Goal: Task Accomplishment & Management: Use online tool/utility

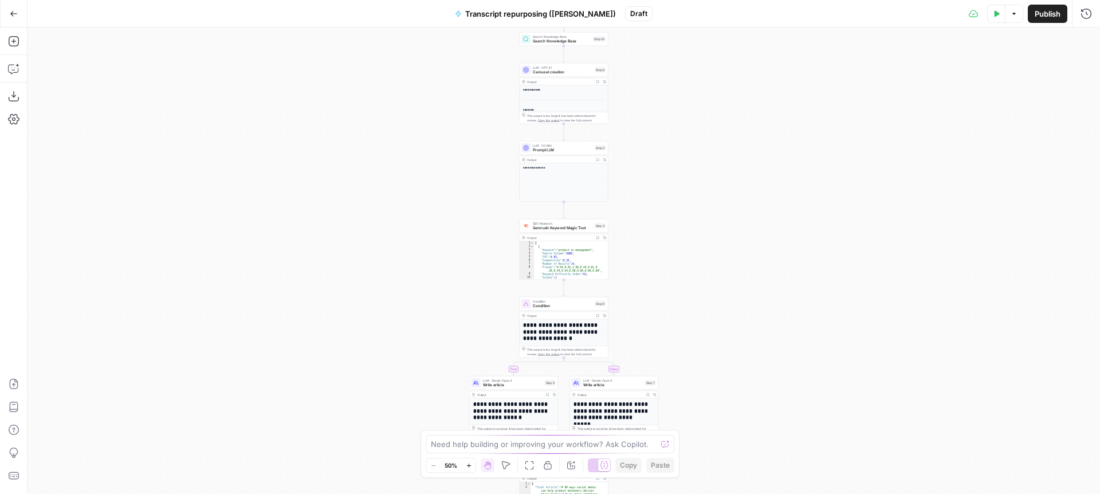
click at [18, 14] on button "Go Back" at bounding box center [13, 13] width 21 height 21
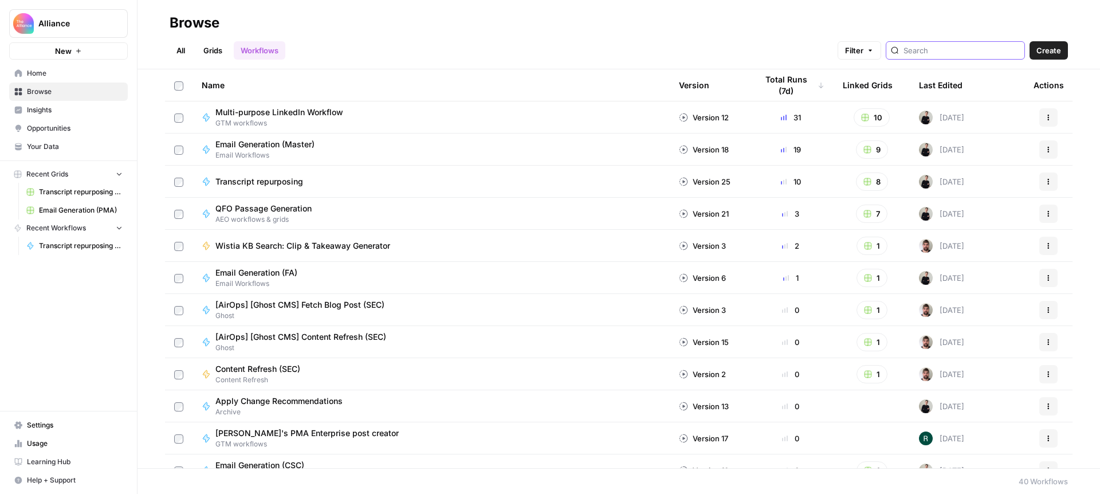
click at [950, 52] on input "search" at bounding box center [961, 50] width 116 height 11
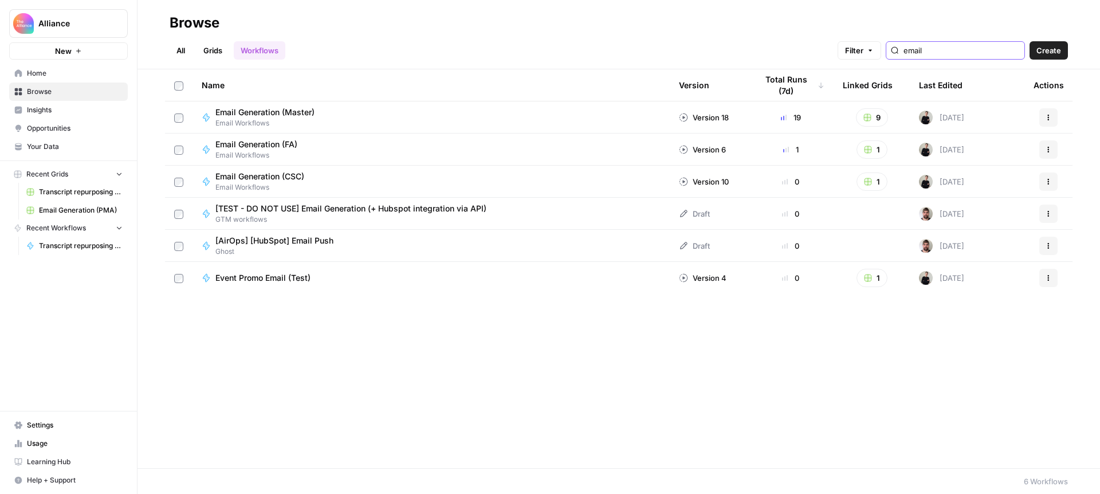
type input "email"
click at [390, 112] on div "Email Generation (Master) Email Workflows" at bounding box center [431, 118] width 459 height 22
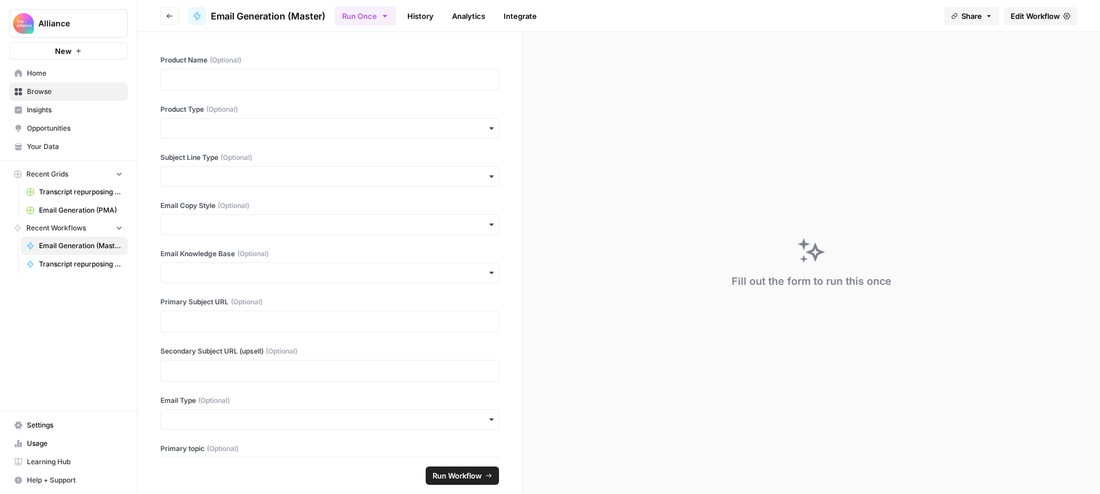
click at [85, 209] on span "Email Generation (PMA)" at bounding box center [81, 210] width 84 height 10
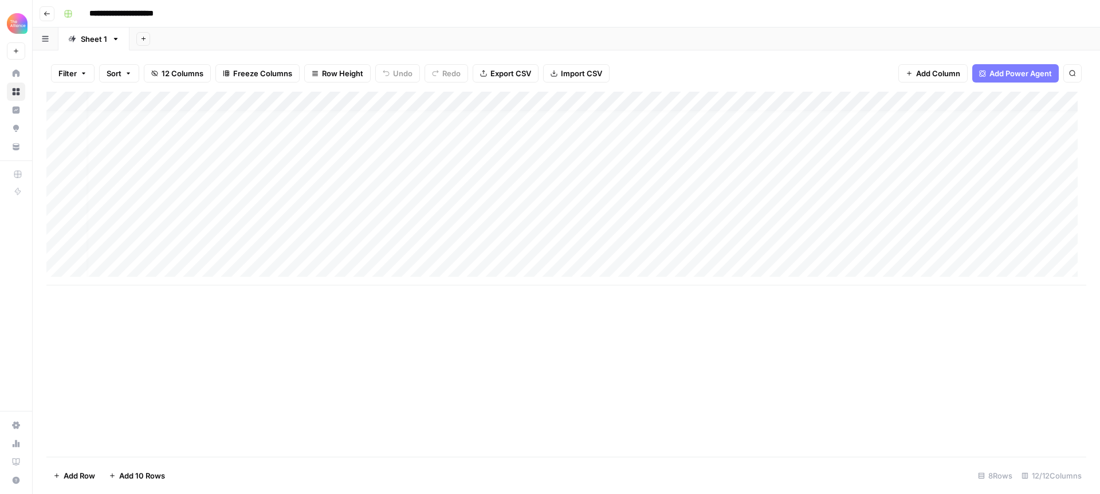
scroll to position [9, 0]
click at [289, 243] on div "Add Column" at bounding box center [566, 189] width 1040 height 194
click at [296, 247] on div "Add Column" at bounding box center [566, 189] width 1040 height 194
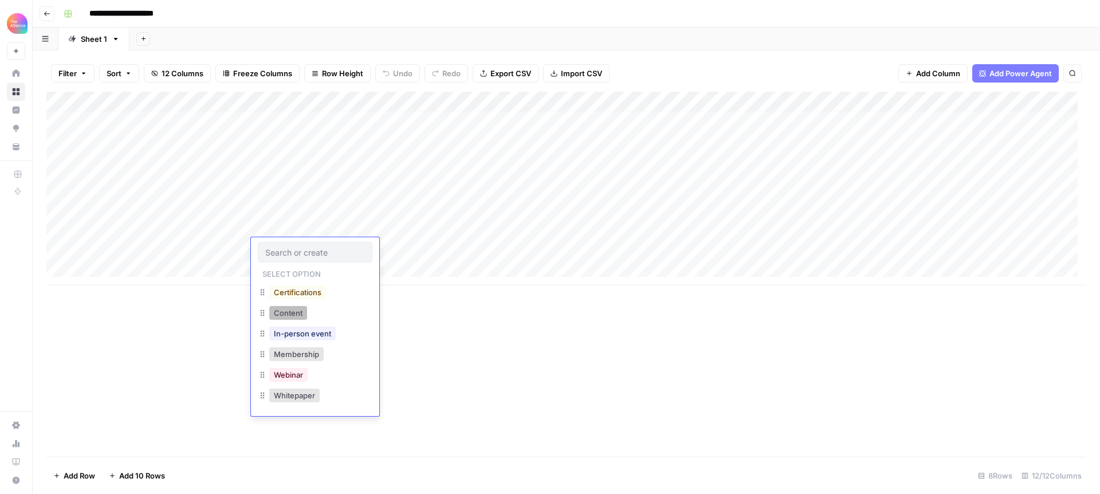
click at [292, 316] on button "Content" at bounding box center [288, 313] width 38 height 14
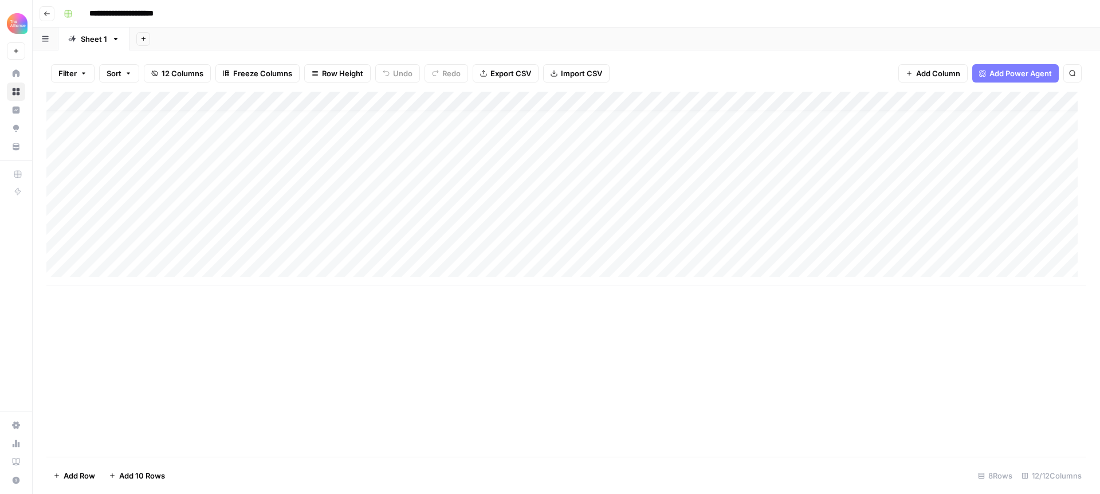
click at [406, 249] on div "Add Column" at bounding box center [566, 189] width 1040 height 194
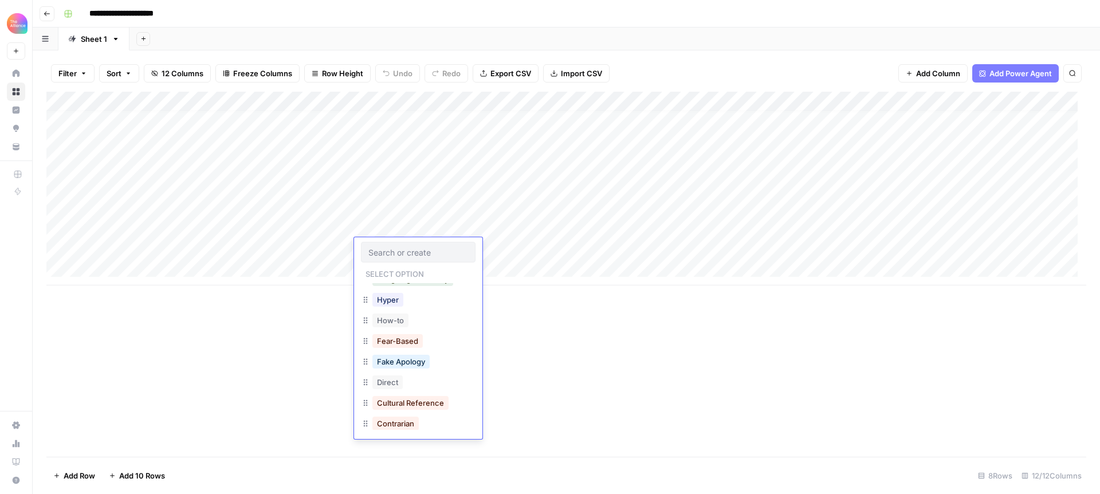
scroll to position [163, 0]
click at [417, 413] on button "Contrarian" at bounding box center [395, 418] width 46 height 14
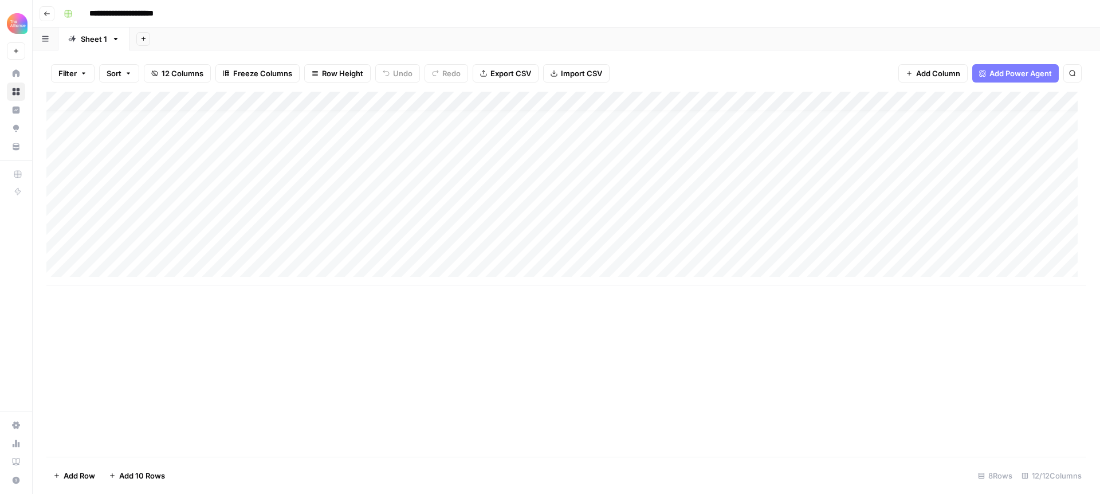
click at [498, 245] on div "Add Column" at bounding box center [566, 189] width 1040 height 194
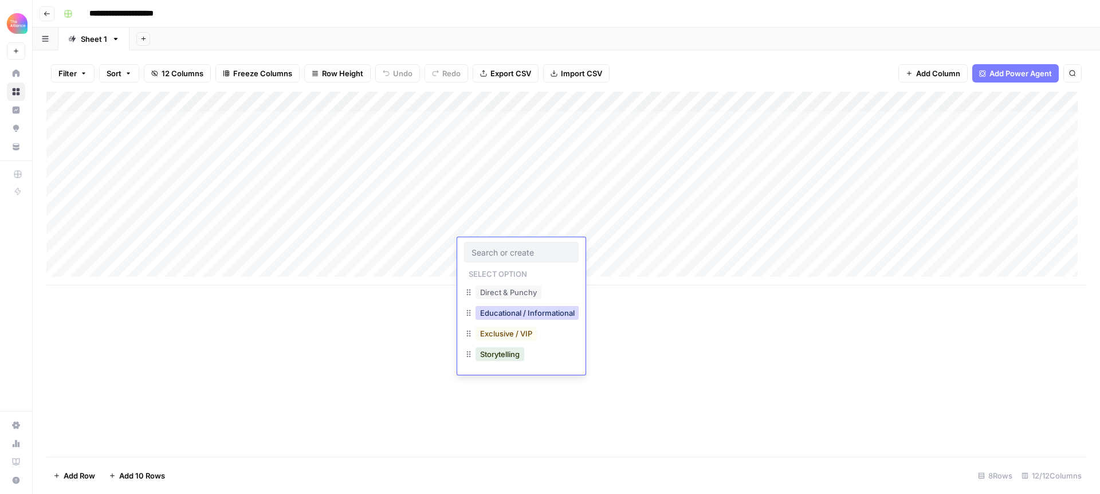
click at [504, 315] on button "Educational / Informational" at bounding box center [528, 313] width 104 height 14
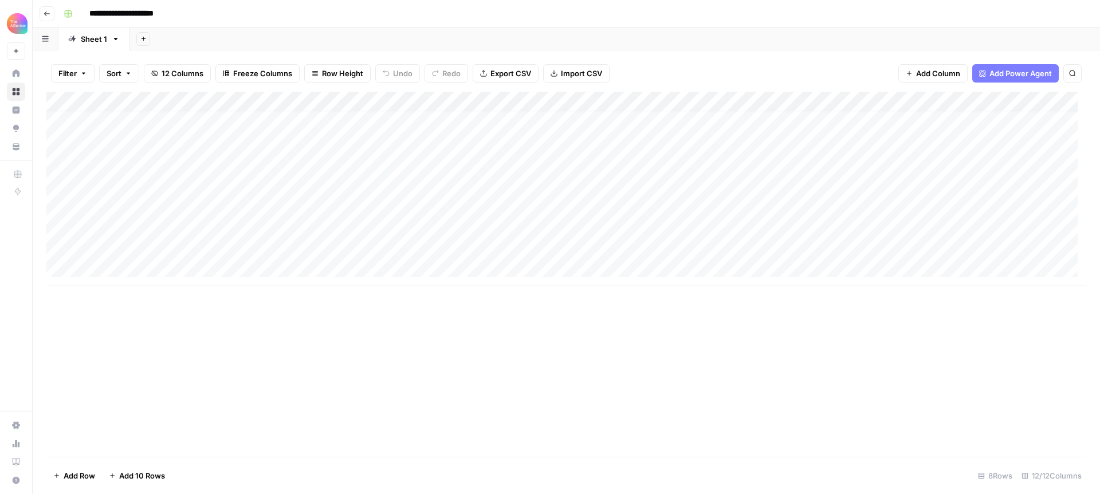
click at [606, 247] on div "Add Column" at bounding box center [566, 189] width 1040 height 194
click at [776, 245] on div "Add Column" at bounding box center [566, 189] width 1040 height 194
click at [1048, 249] on div "Add Column" at bounding box center [566, 189] width 1040 height 194
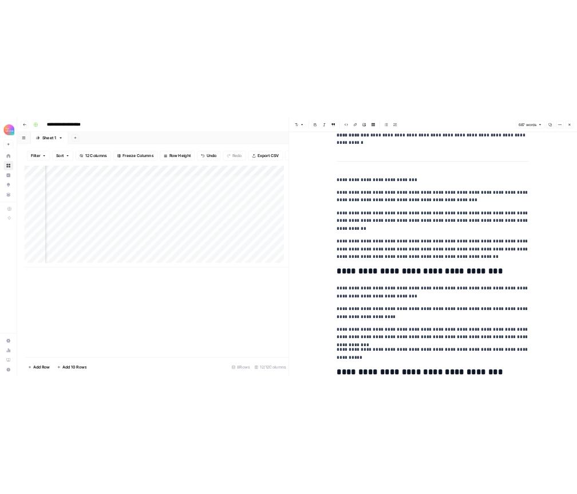
scroll to position [5, 0]
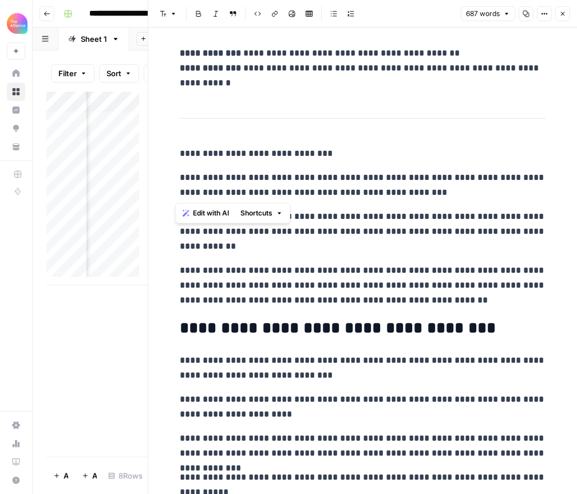
drag, startPoint x: 308, startPoint y: 182, endPoint x: 252, endPoint y: 266, distance: 102.0
click at [257, 282] on p "**********" at bounding box center [363, 285] width 367 height 45
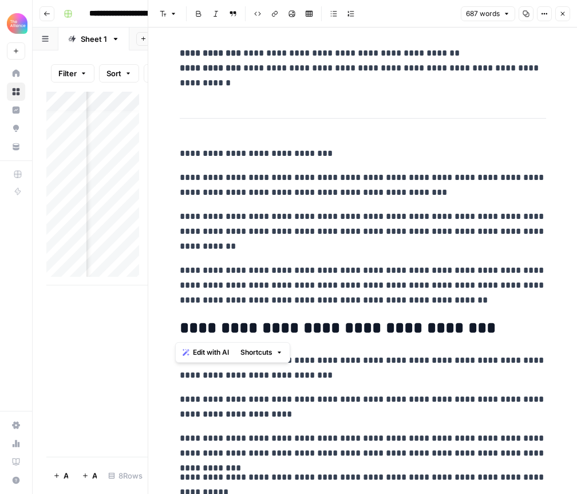
drag, startPoint x: 183, startPoint y: 161, endPoint x: 427, endPoint y: 308, distance: 285.5
copy div "**********"
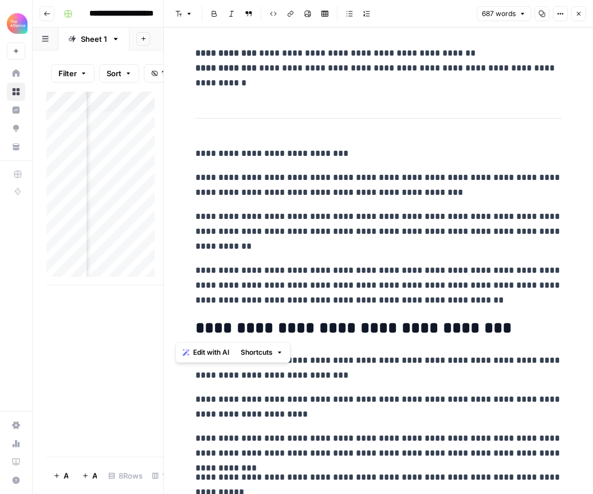
click at [493, 69] on p "**********" at bounding box center [378, 68] width 367 height 45
